Goal: Task Accomplishment & Management: Use online tool/utility

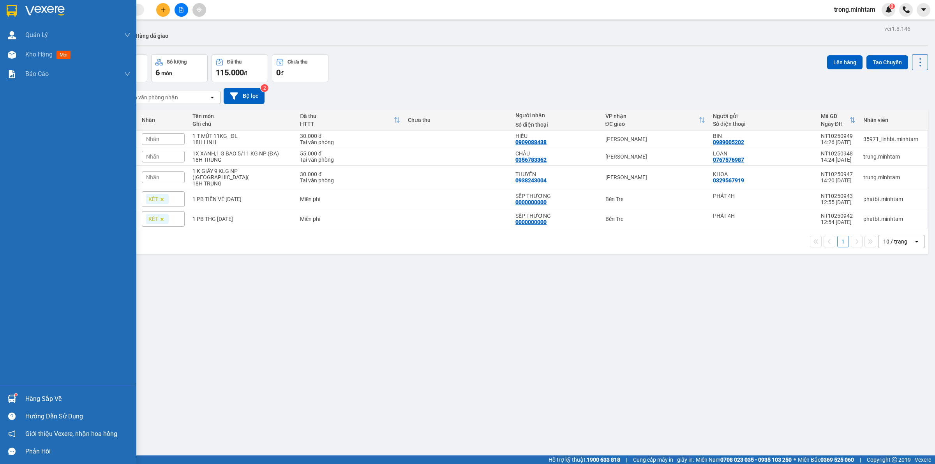
click at [39, 397] on div "Hàng sắp về" at bounding box center [77, 399] width 105 height 12
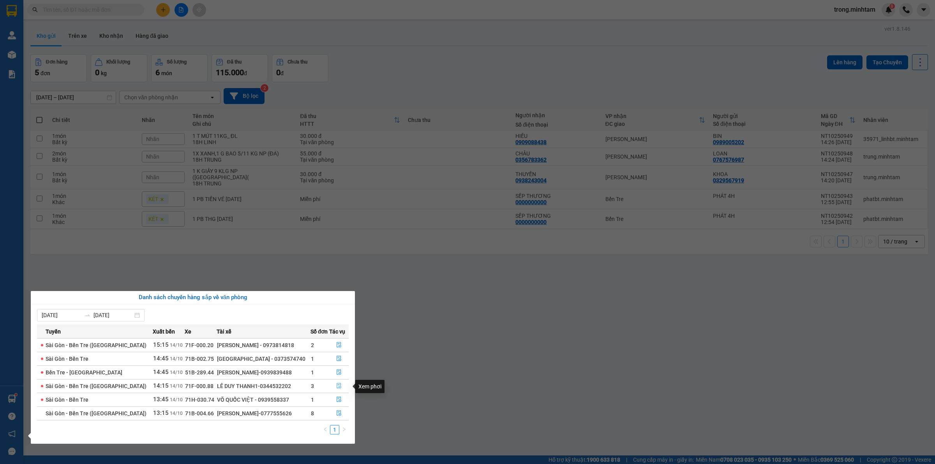
click at [336, 389] on span "file-done" at bounding box center [338, 386] width 5 height 6
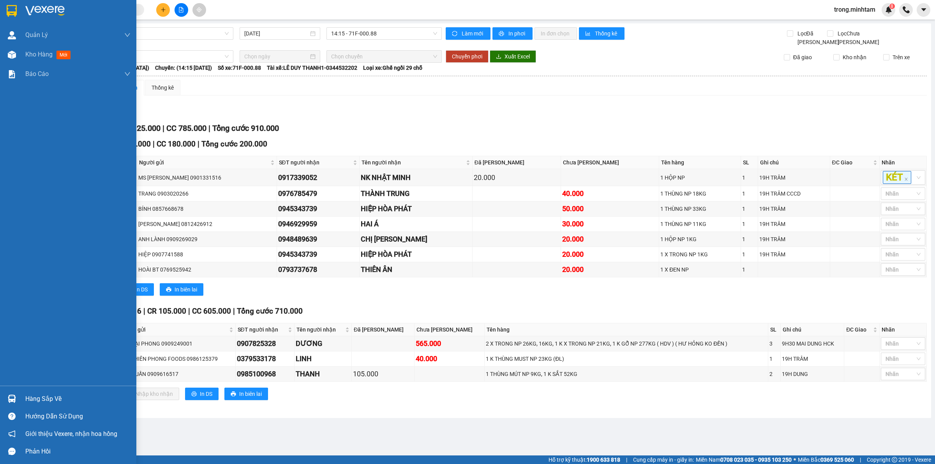
click at [47, 397] on div "Hàng sắp về" at bounding box center [77, 399] width 105 height 12
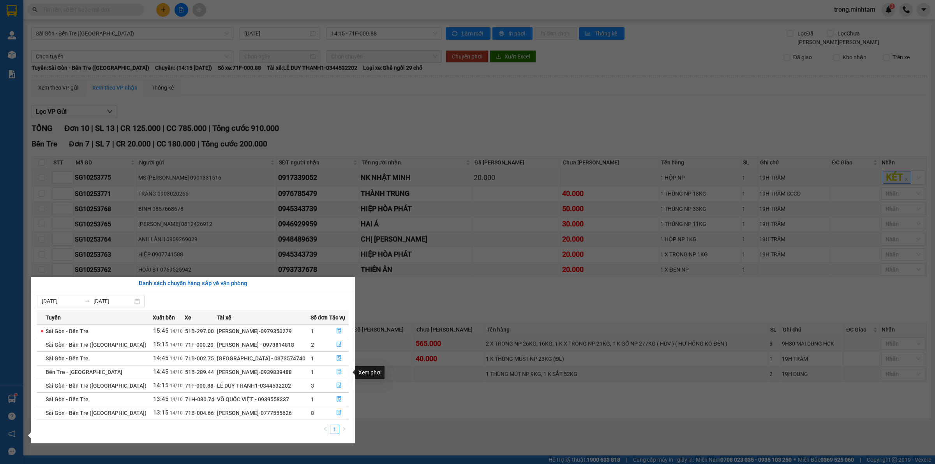
click at [339, 375] on span "file-done" at bounding box center [338, 372] width 5 height 6
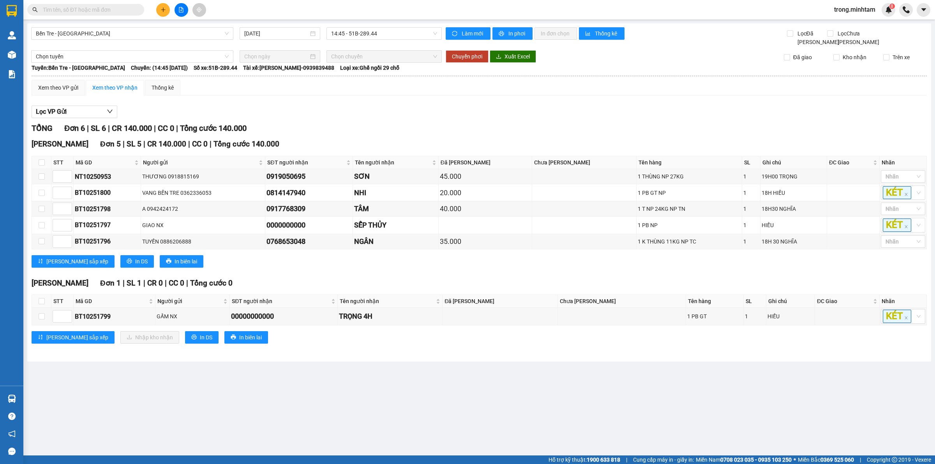
click at [45, 306] on th at bounding box center [41, 301] width 19 height 13
click at [44, 304] on input "checkbox" at bounding box center [42, 301] width 6 height 6
checkbox input "true"
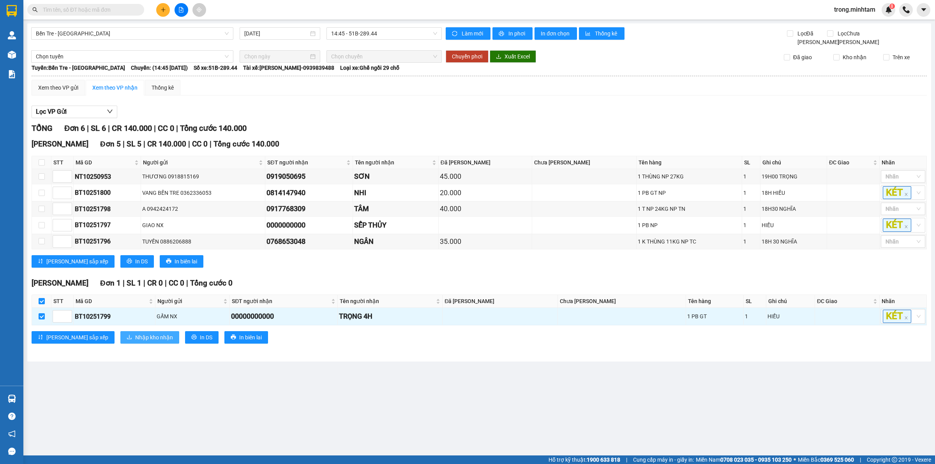
click at [135, 339] on span "Nhập kho nhận" at bounding box center [154, 337] width 38 height 9
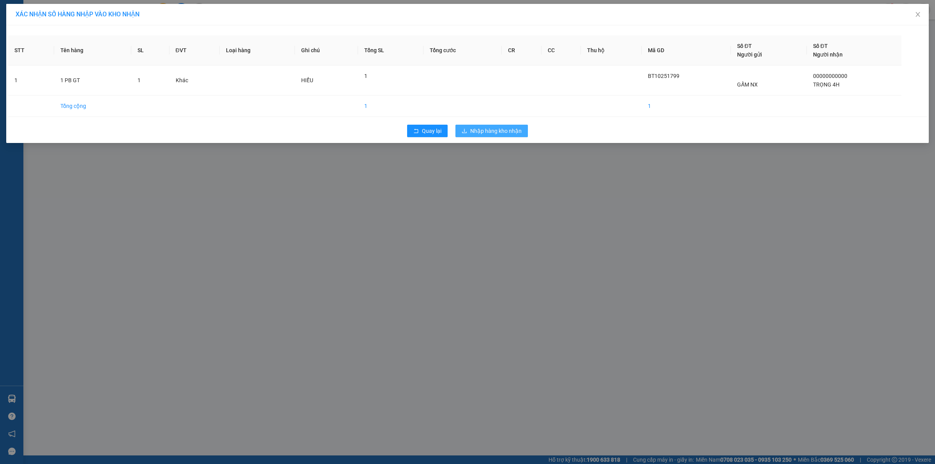
click at [483, 135] on span "Nhập hàng kho nhận" at bounding box center [495, 131] width 51 height 9
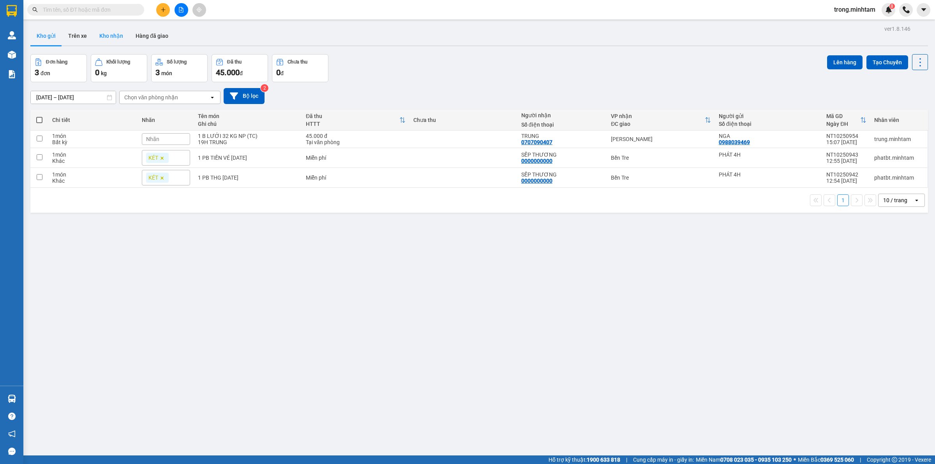
click at [94, 34] on button "Kho nhận" at bounding box center [111, 35] width 36 height 19
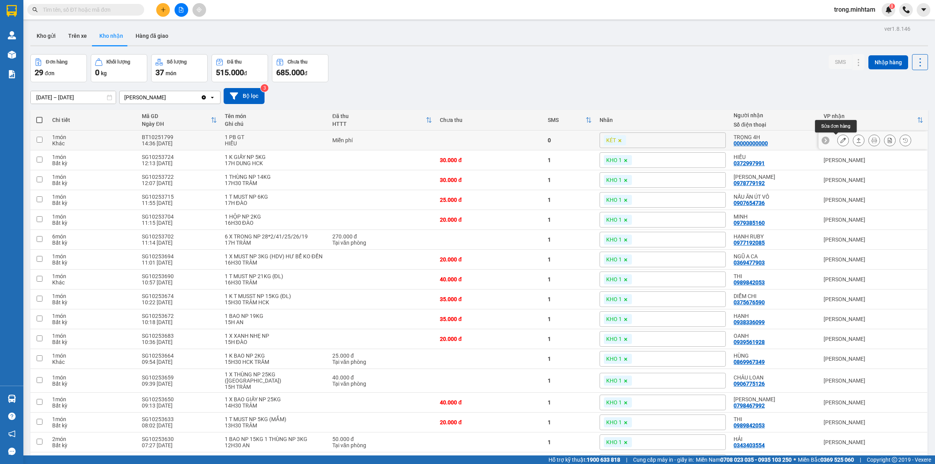
click at [840, 139] on icon at bounding box center [842, 140] width 5 height 5
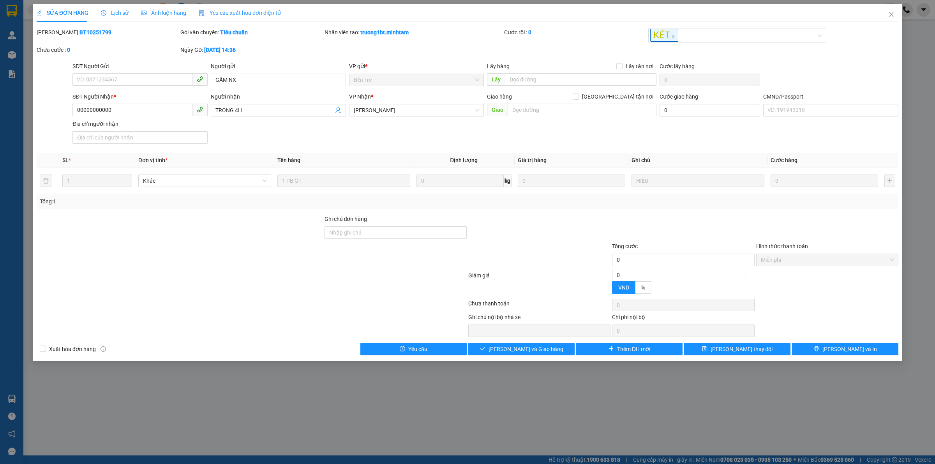
type input "GẤM NX"
type input "00000000000"
type input "TRỌNG 4H"
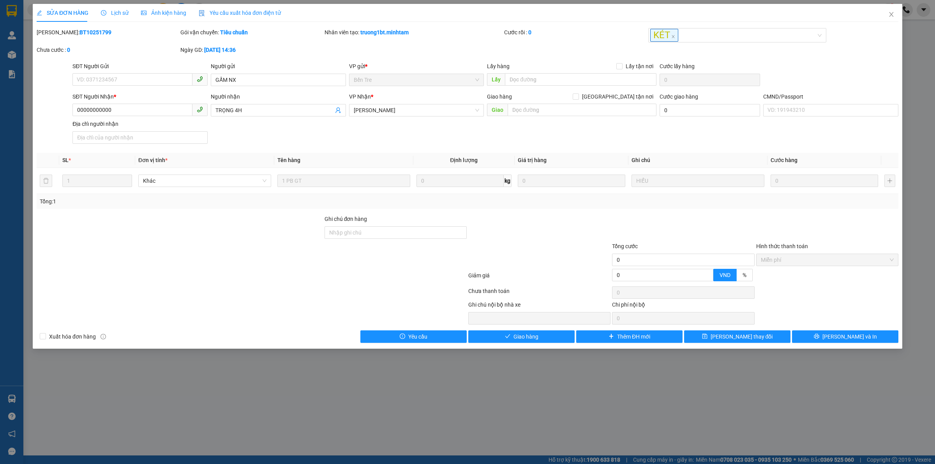
click at [499, 345] on div "SỬA ĐƠN HÀNG Lịch sử Ảnh kiện hàng Yêu cầu xuất hóa đơn điện tử Total Paid Fee …" at bounding box center [467, 176] width 869 height 345
click at [536, 332] on button "Giao hàng" at bounding box center [521, 336] width 106 height 12
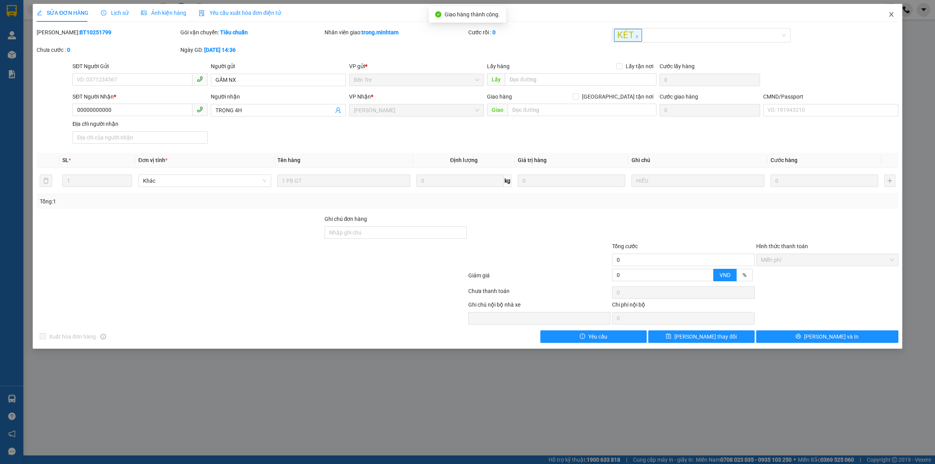
drag, startPoint x: 891, startPoint y: 16, endPoint x: 649, endPoint y: 2, distance: 242.7
click at [889, 16] on icon "close" at bounding box center [891, 14] width 6 height 6
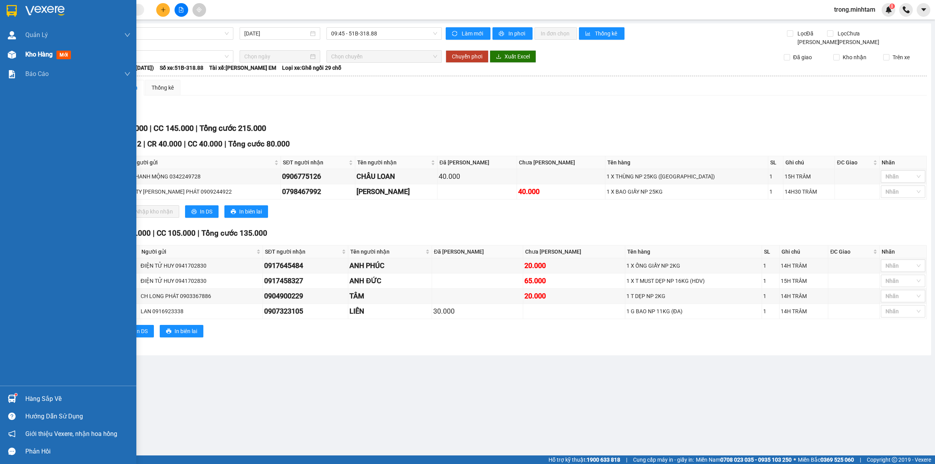
click at [42, 53] on span "Kho hàng" at bounding box center [38, 54] width 27 height 7
